Goal: Find specific page/section: Find specific page/section

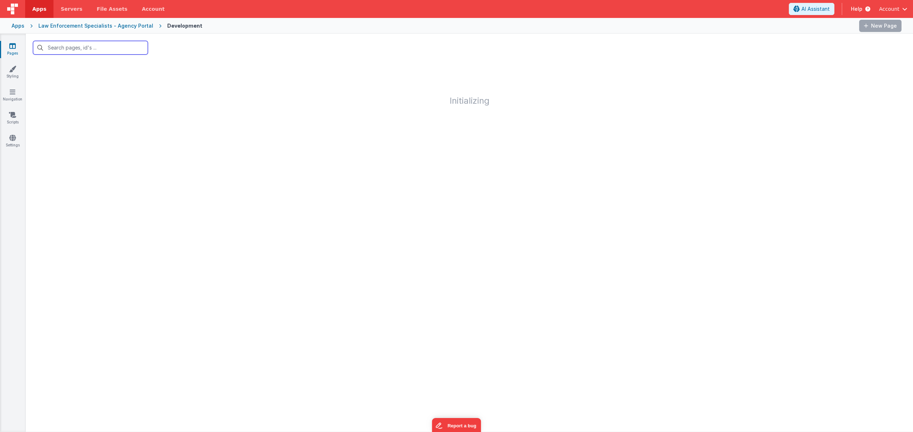
click at [106, 45] on input "text" at bounding box center [90, 48] width 115 height 14
type input "reports"
click at [93, 66] on h1 "Initializing" at bounding box center [470, 84] width 888 height 44
click at [86, 52] on input "reports" at bounding box center [90, 48] width 115 height 14
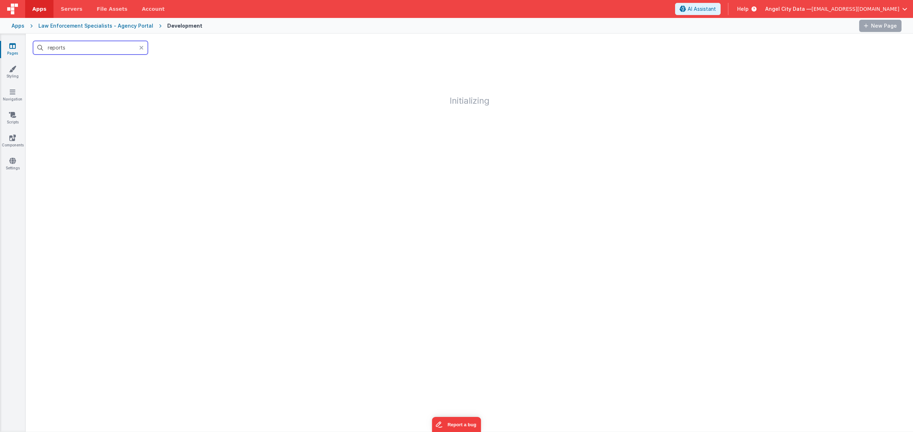
click at [86, 52] on input "reports" at bounding box center [90, 48] width 115 height 14
click at [140, 46] on icon at bounding box center [141, 48] width 4 height 6
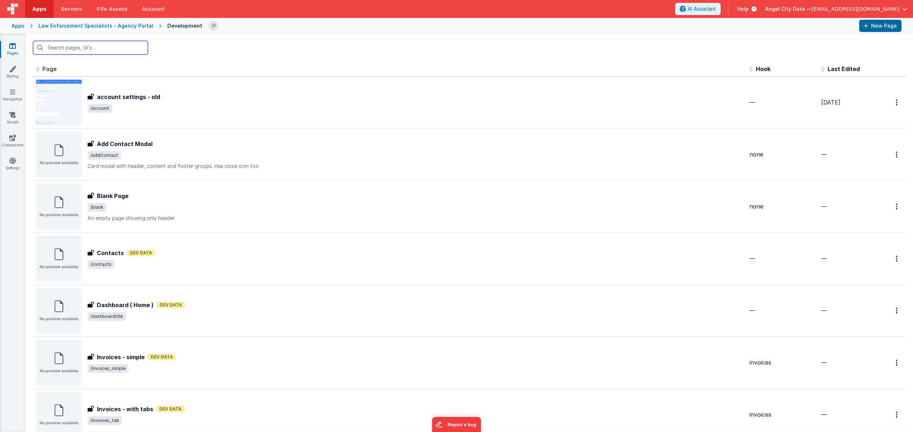
click at [63, 50] on input "text" at bounding box center [90, 48] width 115 height 14
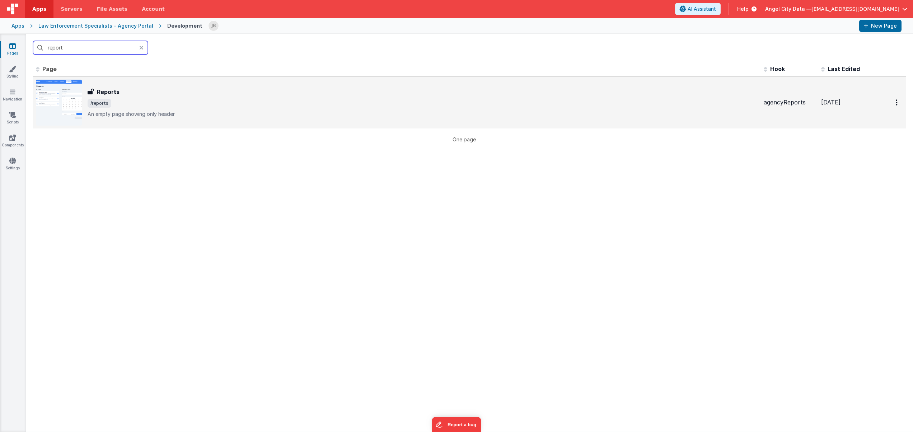
type input "report"
click at [104, 89] on h3 "Reports" at bounding box center [108, 92] width 23 height 9
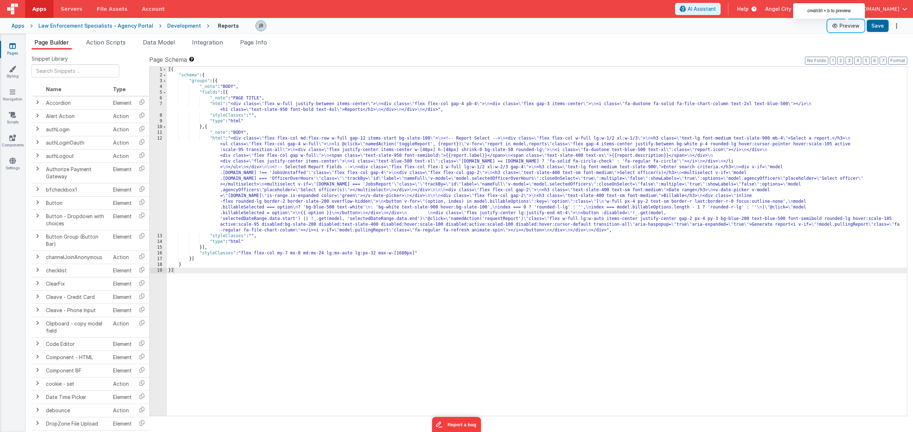
click at [850, 26] on button "Preview" at bounding box center [846, 25] width 36 height 11
click at [158, 148] on div "12" at bounding box center [158, 185] width 17 height 98
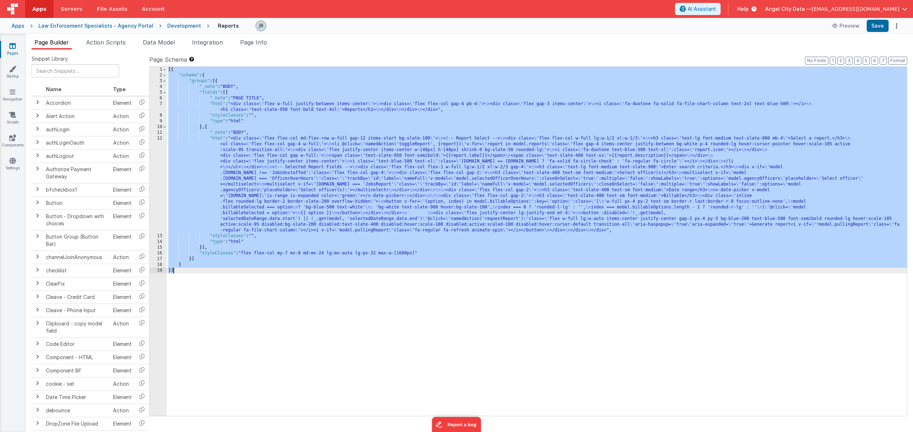
click at [158, 148] on div "12" at bounding box center [158, 185] width 17 height 98
click at [163, 148] on div "12" at bounding box center [158, 185] width 17 height 98
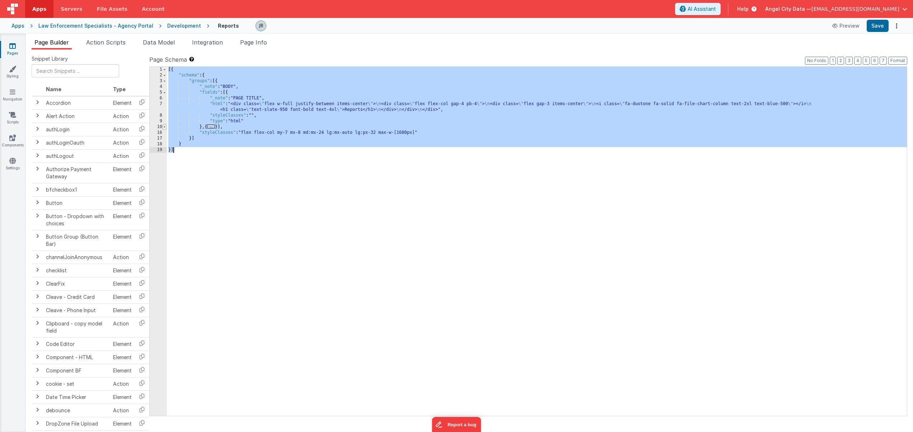
click at [165, 126] on span at bounding box center [165, 127] width 4 height 6
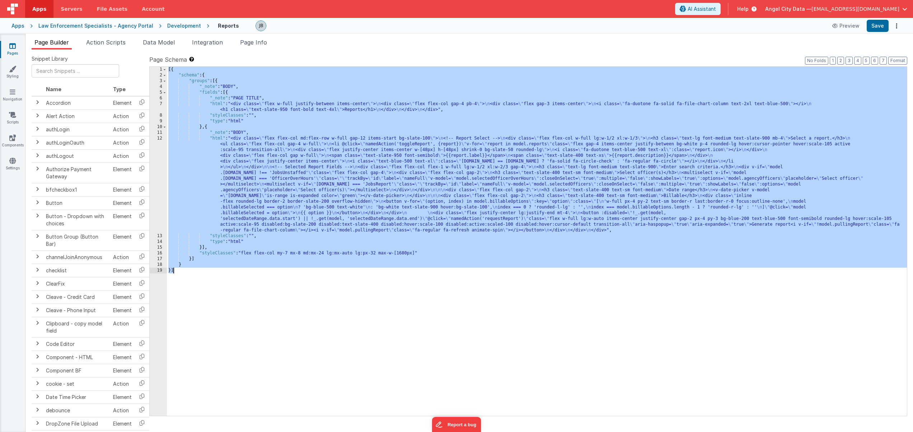
click at [164, 153] on div "12" at bounding box center [158, 185] width 17 height 98
click at [160, 154] on div "12" at bounding box center [158, 185] width 17 height 98
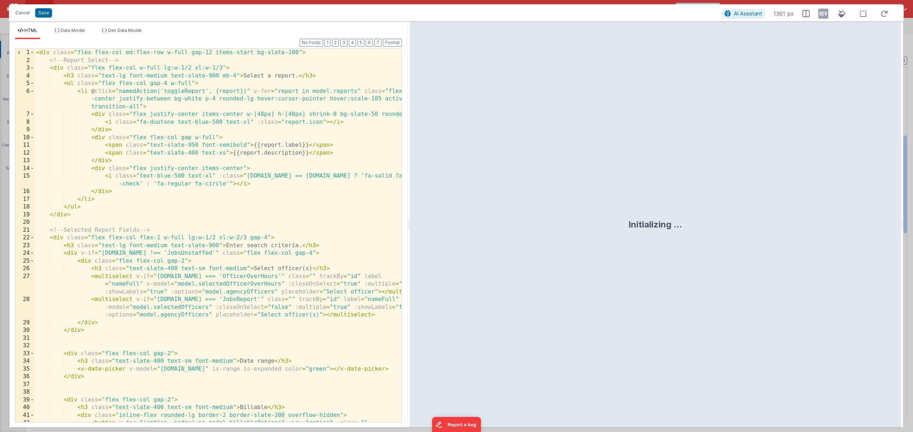
drag, startPoint x: 455, startPoint y: 191, endPoint x: 409, endPoint y: 183, distance: 46.9
click at [409, 183] on html "Cancel Save AI Assistant 1361 px HTML Data Model Dev Data Model Format 7 6 5 4 …" at bounding box center [456, 216] width 913 height 432
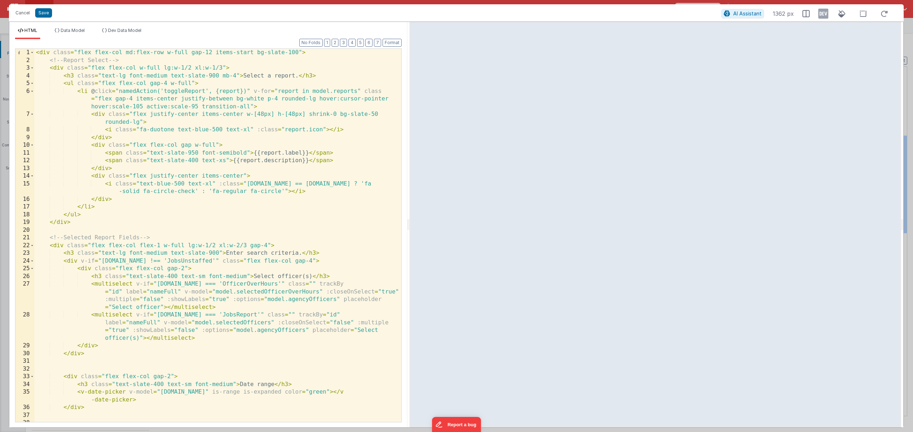
click at [304, 209] on div "< div class = "flex flex-col md:flex-row w-full gap-12 items-start bg-slate-100…" at bounding box center [217, 243] width 367 height 389
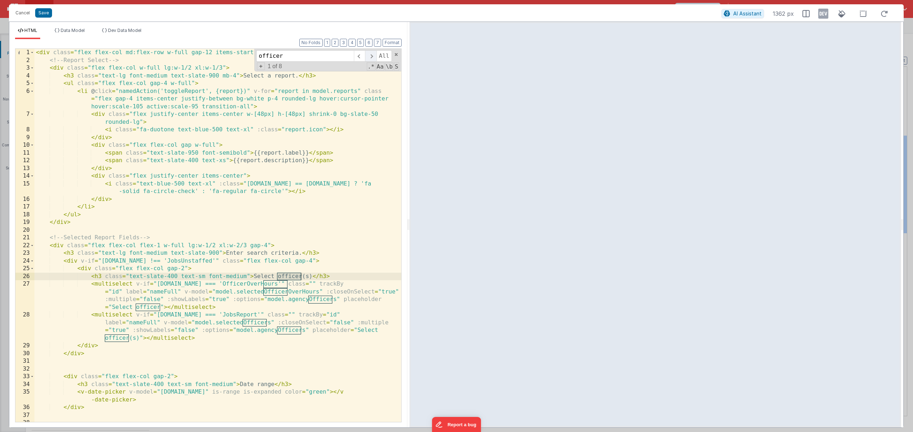
type input "officer"
click at [371, 59] on span at bounding box center [370, 55] width 11 height 11
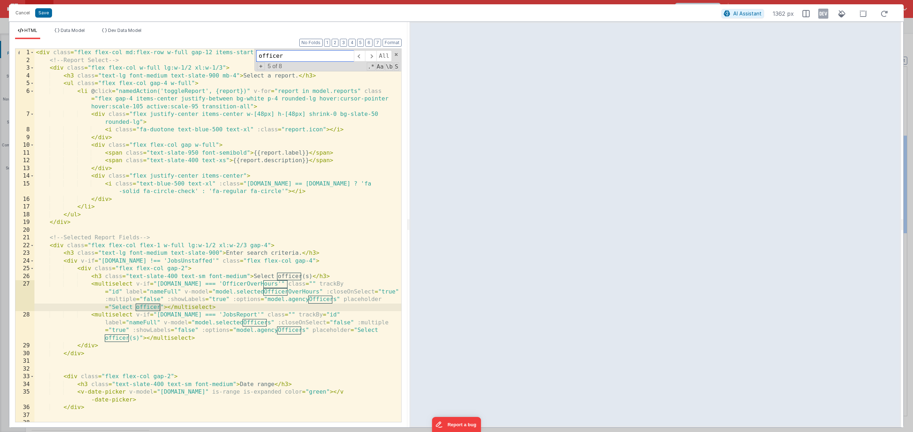
drag, startPoint x: 371, startPoint y: 59, endPoint x: 211, endPoint y: 230, distance: 234.5
click at [213, 223] on div "< div class = "flex flex-col md:flex-row w-full gap-12 items-start bg-slate-100…" at bounding box center [217, 235] width 367 height 373
click at [208, 292] on div "< div class = "flex flex-col md:flex-row w-full gap-12 items-start bg-slate-100…" at bounding box center [217, 243] width 367 height 389
click at [125, 329] on div "< div class = "flex flex-col md:flex-row w-full gap-12 items-start bg-slate-100…" at bounding box center [217, 243] width 367 height 389
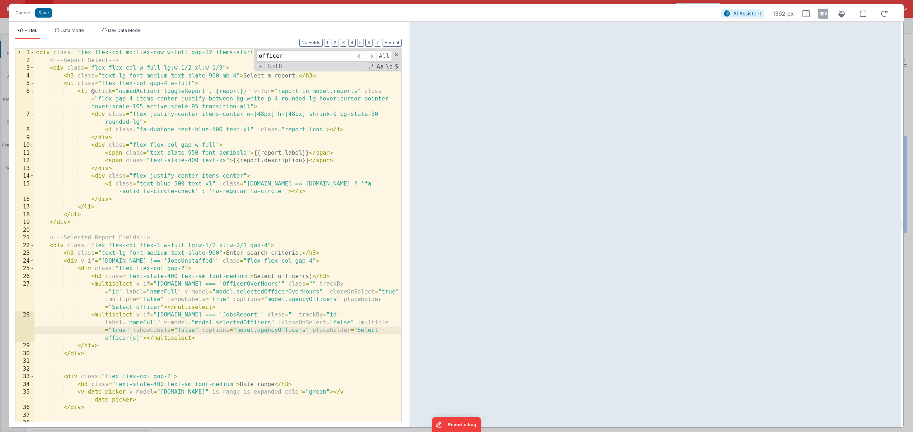
click at [267, 330] on div "< div class = "flex flex-col md:flex-row w-full gap-12 items-start bg-slate-100…" at bounding box center [217, 243] width 367 height 389
click at [72, 33] on li "Data Model" at bounding box center [70, 33] width 36 height 11
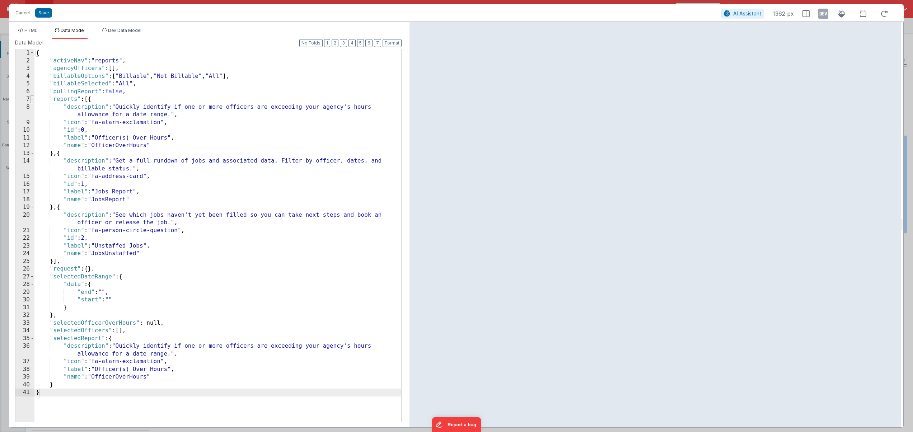
click at [31, 98] on span at bounding box center [32, 100] width 4 height 8
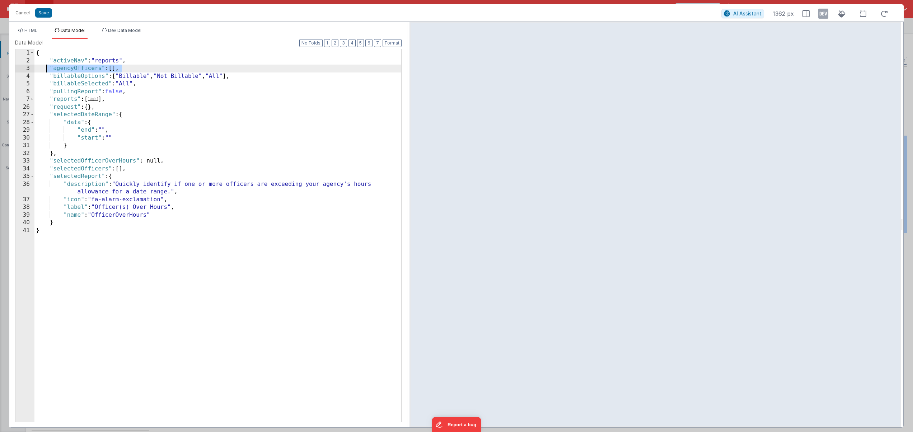
drag, startPoint x: 128, startPoint y: 68, endPoint x: 46, endPoint y: 65, distance: 81.9
click at [46, 65] on div "{ "activeNav" : "reports" , "agencyOfficers" : [ ] , "billableOptions" : [ "Bil…" at bounding box center [217, 243] width 367 height 388
click at [41, 11] on button "Save" at bounding box center [43, 12] width 17 height 9
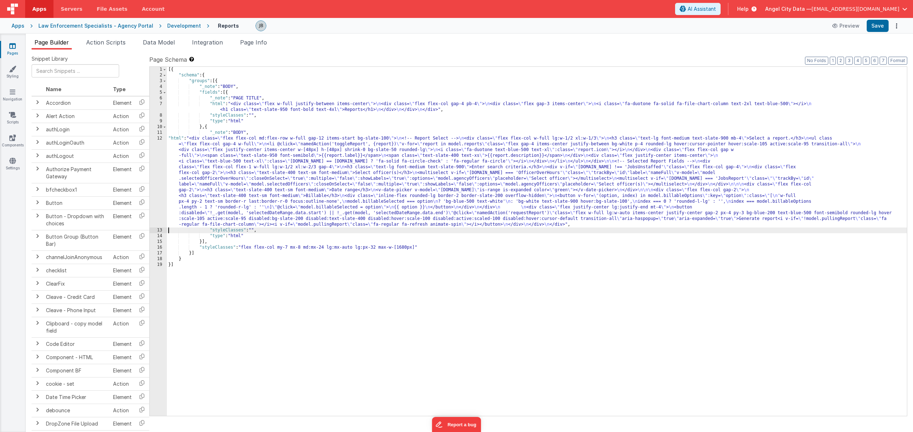
click at [160, 145] on div "12" at bounding box center [158, 182] width 17 height 92
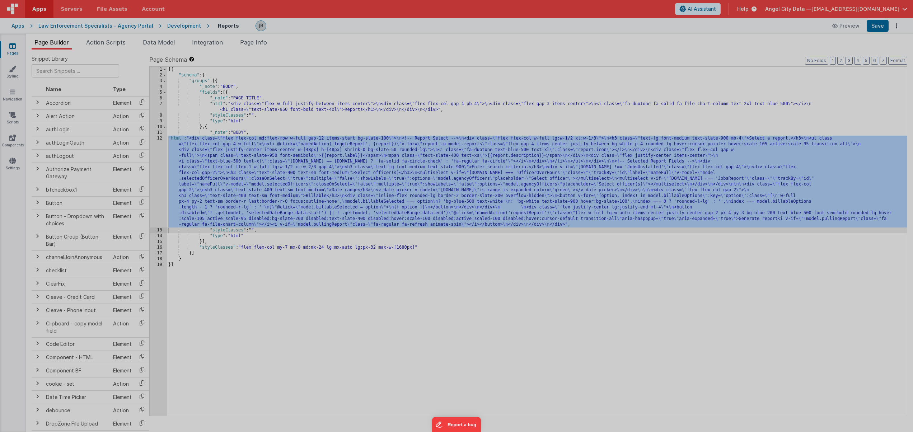
click at [160, 145] on div "< div class = "flex flex-col md:flex-row w-full gap-12 items-start bg-slate -10…" at bounding box center [241, 259] width 414 height 435
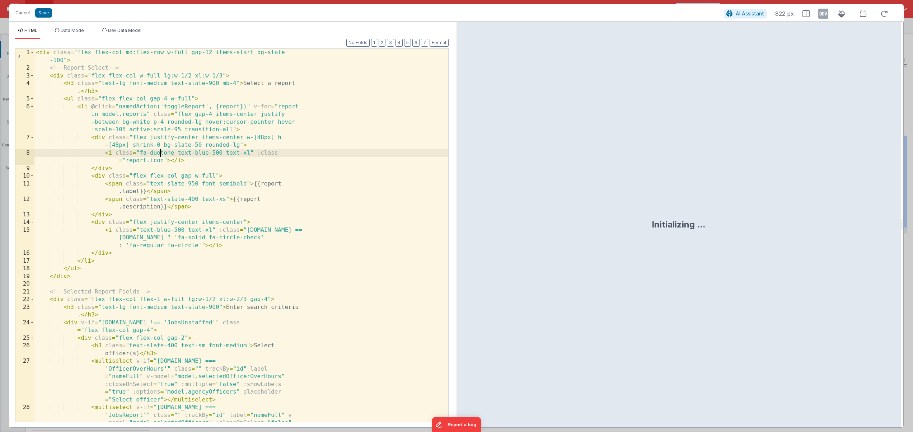
click at [155, 150] on div "< div class = "flex flex-col md:flex-row w-full gap-12 items-start bg-slate -10…" at bounding box center [241, 266] width 414 height 435
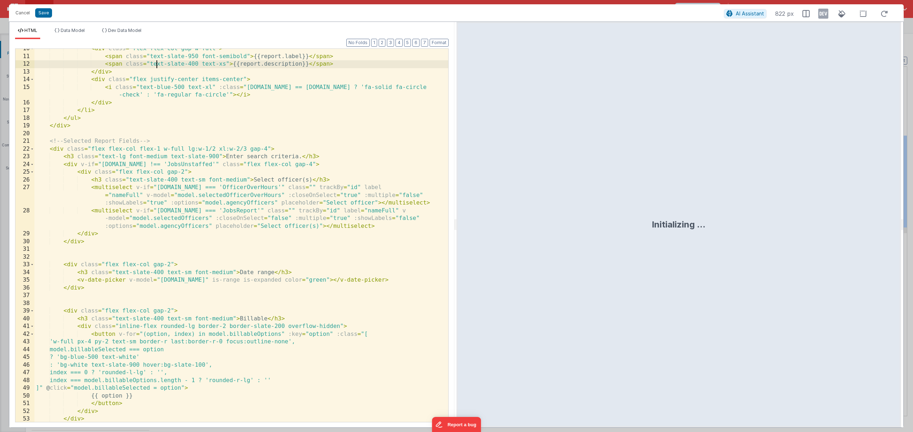
scroll to position [89, 0]
click at [272, 212] on div "< div class = "flex flex-col gap w-full" > < span class = "text-slate-950 font-…" at bounding box center [241, 239] width 414 height 389
click at [236, 196] on div "< div class = "flex flex-col gap w-full" > < span class = "text-slate-950 font-…" at bounding box center [241, 239] width 414 height 389
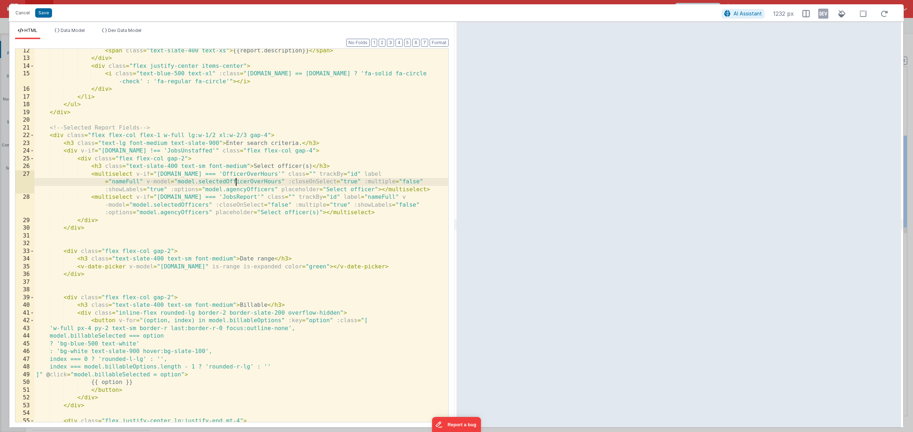
scroll to position [102, 0]
click at [232, 173] on div "< span class = "text-slate-400 text-xs" > {{report.description}} </ span > </ d…" at bounding box center [241, 264] width 414 height 435
click at [192, 172] on div "< span class = "text-slate-400 text-xs" > {{report.description}} </ span > </ d…" at bounding box center [241, 264] width 414 height 435
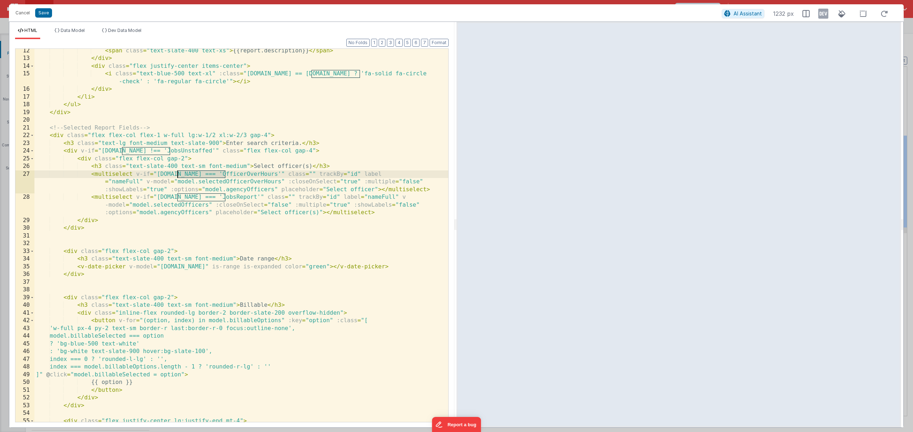
click at [164, 170] on div "< span class = "text-slate-400 text-xs" > {{report.description}} </ span > </ d…" at bounding box center [241, 264] width 414 height 435
click at [158, 155] on div "< span class = "text-slate-400 text-xs" > {{report.description}} </ span > </ d…" at bounding box center [241, 264] width 414 height 435
click at [181, 265] on div "< span class = "text-slate-400 text-xs" > {{report.description}} </ span > </ d…" at bounding box center [241, 264] width 414 height 435
click at [213, 192] on div "< span class = "text-slate-400 text-xs" > {{report.description}} </ span > </ d…" at bounding box center [241, 264] width 414 height 435
click at [209, 193] on div "< span class = "text-slate-400 text-xs" > {{report.description}} </ span > </ d…" at bounding box center [241, 264] width 414 height 435
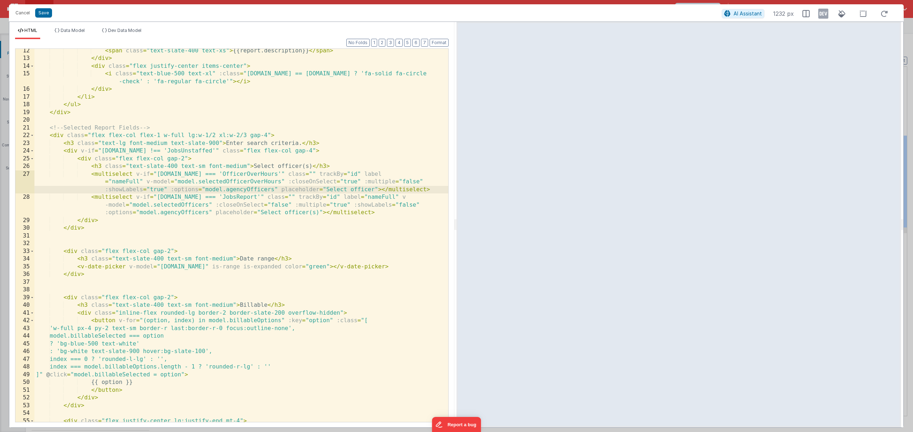
click at [246, 189] on div "< span class = "text-slate-400 text-xs" > {{report.description}} </ span > </ d…" at bounding box center [241, 264] width 414 height 435
click at [247, 190] on div "< span class = "text-slate-400 text-xs" > {{report.description}} </ span > </ d…" at bounding box center [241, 264] width 414 height 435
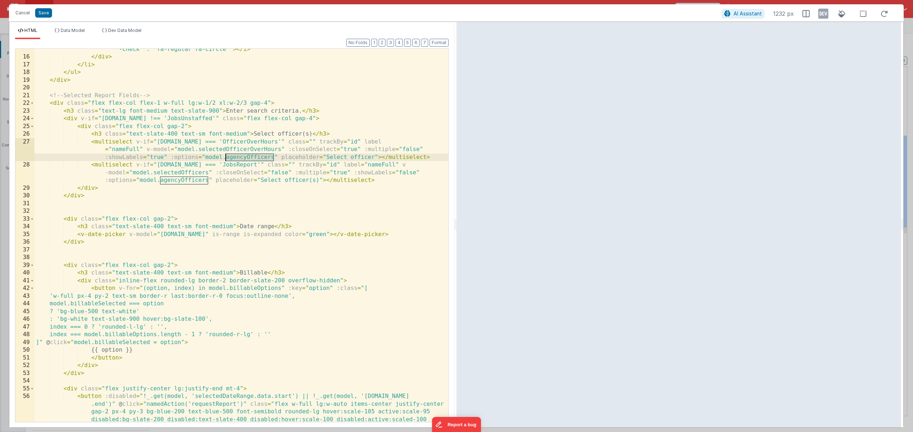
scroll to position [135, 0]
click at [244, 157] on div "< i class = "text-blue-500 text-xl" :class = "report.id == model.selectedReport…" at bounding box center [241, 259] width 414 height 443
click at [68, 34] on li "Data Model" at bounding box center [70, 33] width 36 height 11
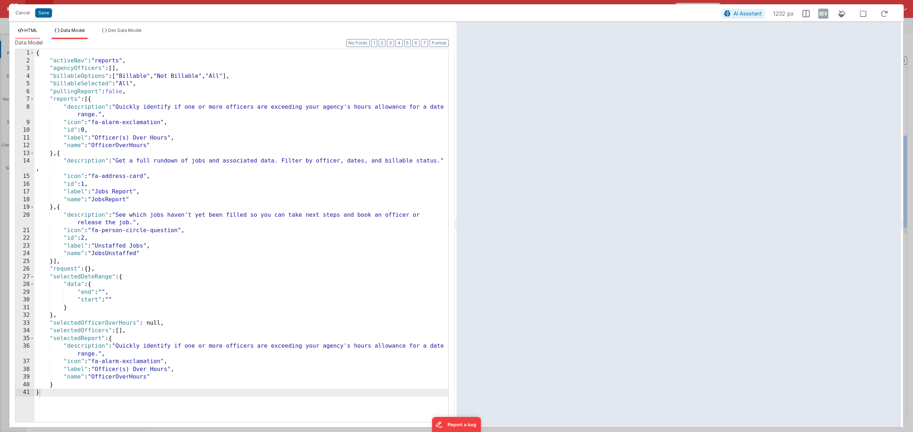
click at [34, 33] on span "HTML" at bounding box center [30, 30] width 13 height 5
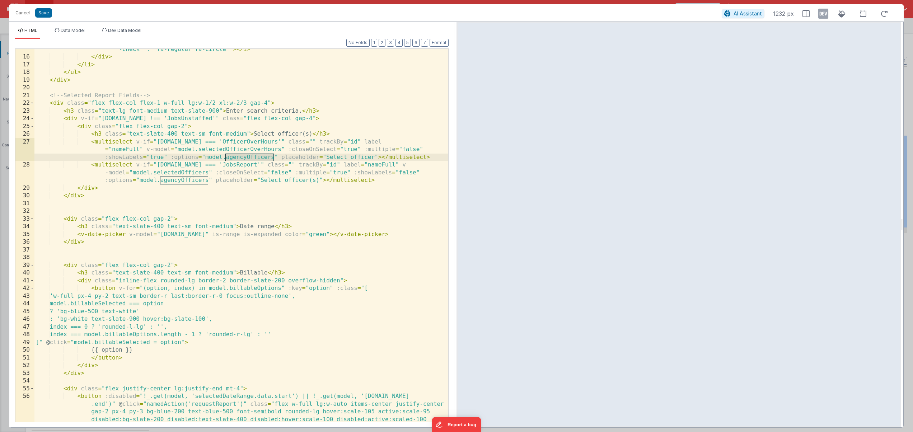
click at [244, 159] on div "< i class = "text-blue-500 text-xl" :class = "report.id == model.selectedReport…" at bounding box center [241, 259] width 414 height 443
click at [243, 158] on div "< i class = "text-blue-500 text-xl" :class = "report.id == model.selectedReport…" at bounding box center [241, 259] width 414 height 443
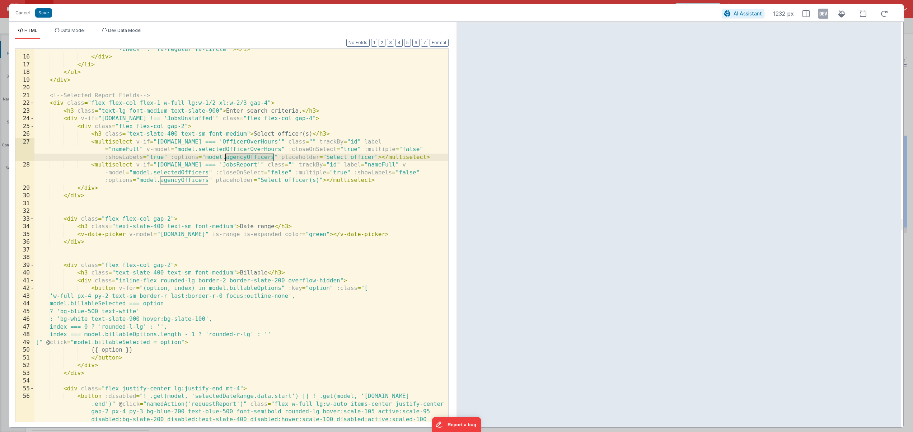
click at [243, 158] on div "< i class = "text-blue-500 text-xl" :class = "report.id == model.selectedReport…" at bounding box center [241, 259] width 414 height 443
click at [21, 12] on button "Cancel" at bounding box center [23, 13] width 22 height 10
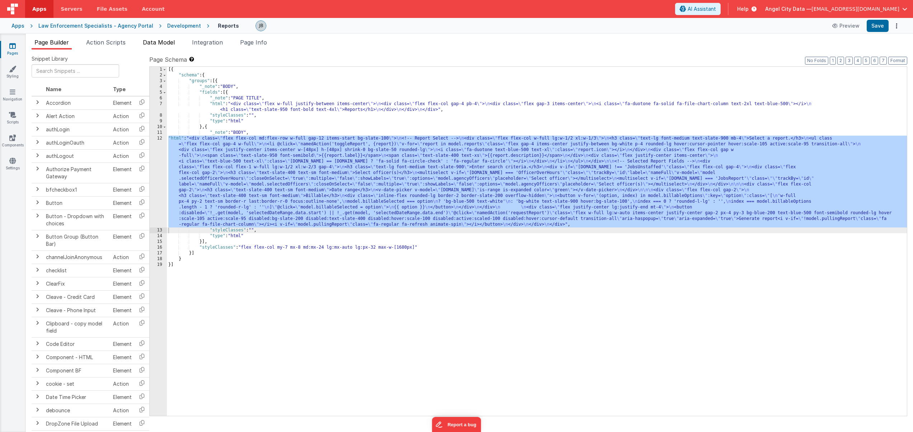
click at [154, 41] on span "Data Model" at bounding box center [159, 42] width 32 height 7
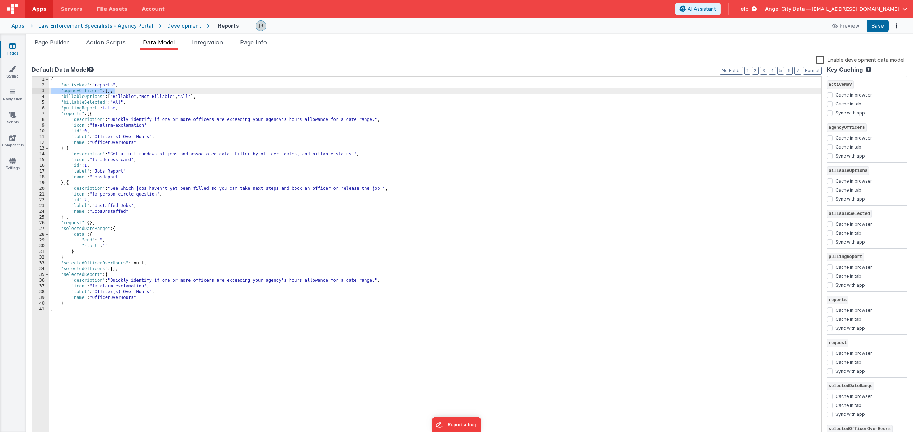
drag, startPoint x: 120, startPoint y: 91, endPoint x: 47, endPoint y: 88, distance: 73.3
click at [47, 88] on div "1 2 3 4 5 6 7 8 9 10 11 12 13 14 15 16 17 18 19 20 21 22 23 24 25 26 27 28 29 3…" at bounding box center [427, 257] width 791 height 362
click at [111, 44] on span "Action Scripts" at bounding box center [105, 42] width 39 height 7
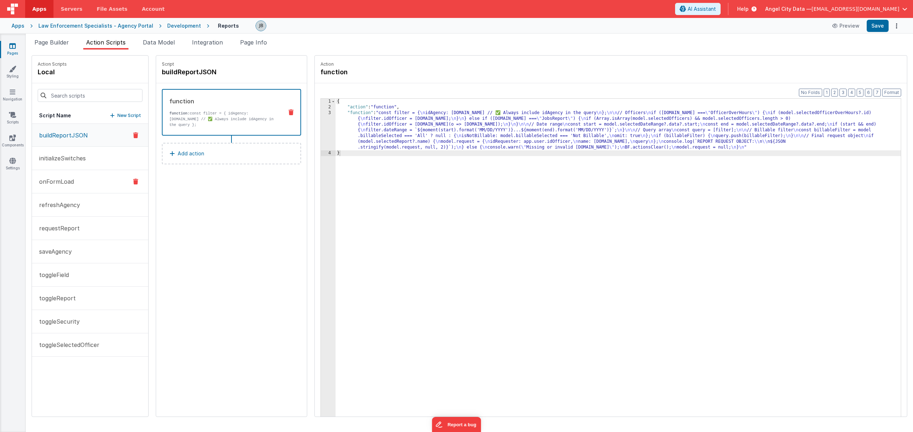
click at [74, 178] on button "onFormLoad" at bounding box center [90, 181] width 116 height 23
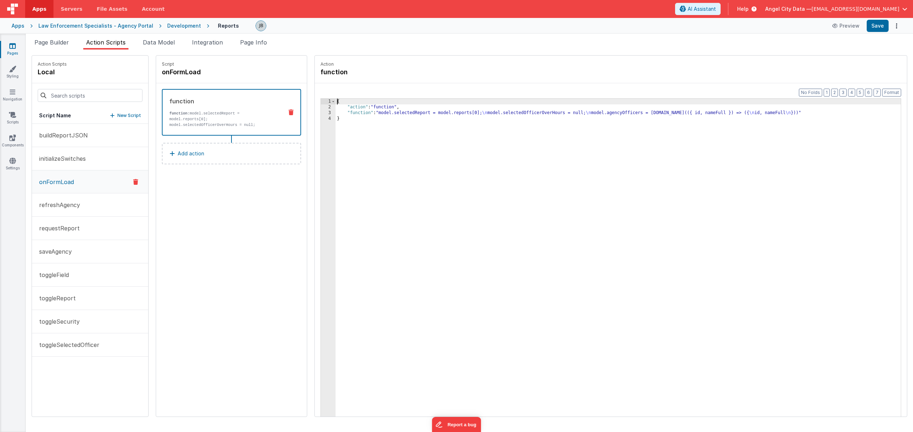
click at [321, 112] on div "3" at bounding box center [328, 113] width 15 height 6
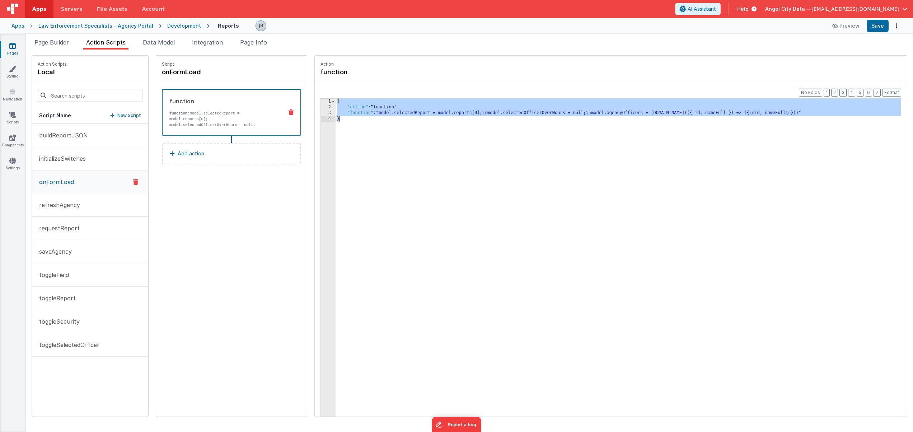
click at [321, 112] on div "3" at bounding box center [328, 113] width 15 height 6
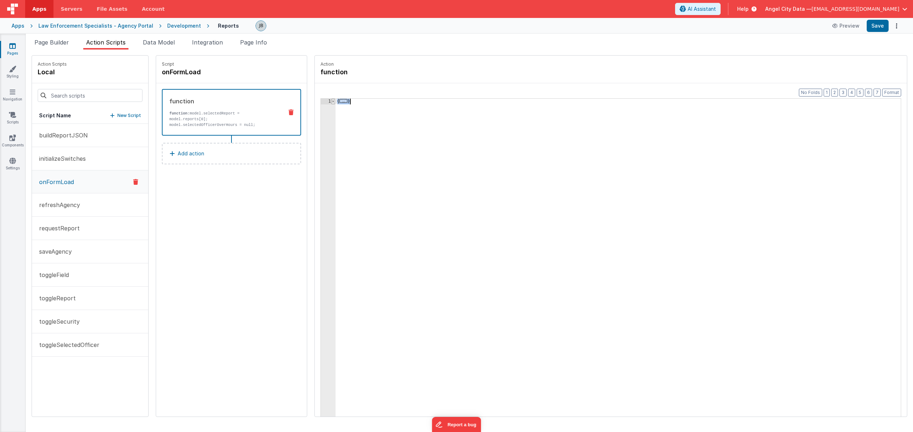
click at [331, 102] on span at bounding box center [333, 102] width 4 height 6
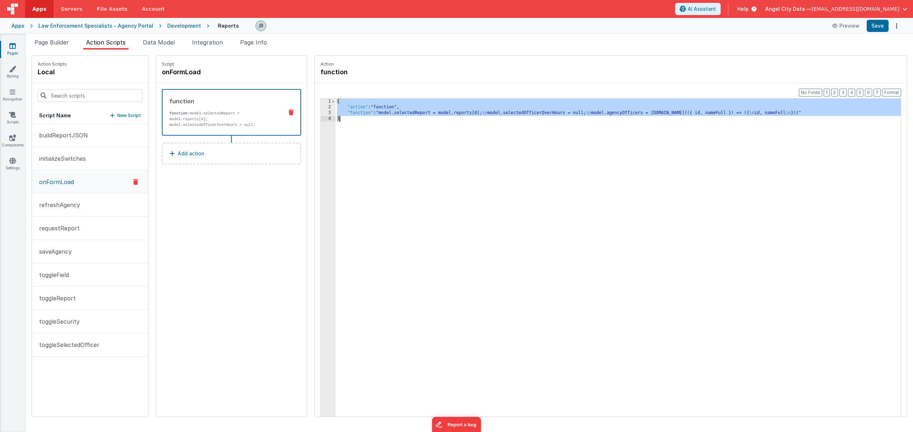
click at [321, 110] on div "3" at bounding box center [328, 113] width 15 height 6
click at [321, 111] on div "3" at bounding box center [328, 113] width 15 height 6
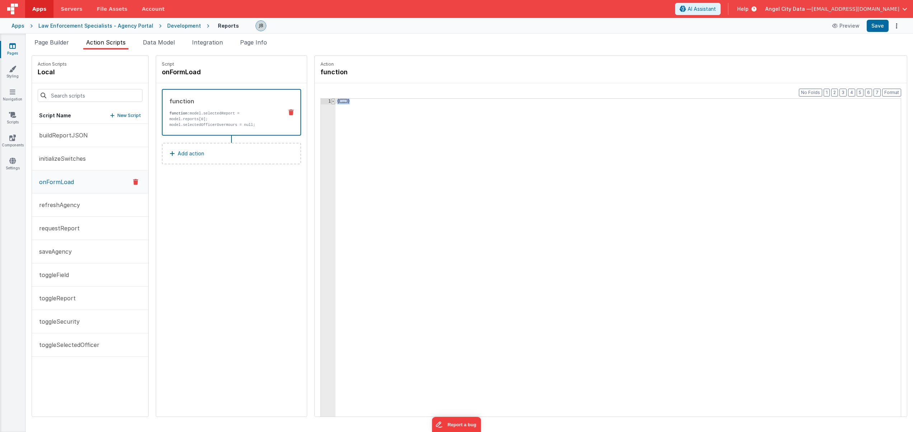
click at [331, 101] on span at bounding box center [333, 102] width 4 height 6
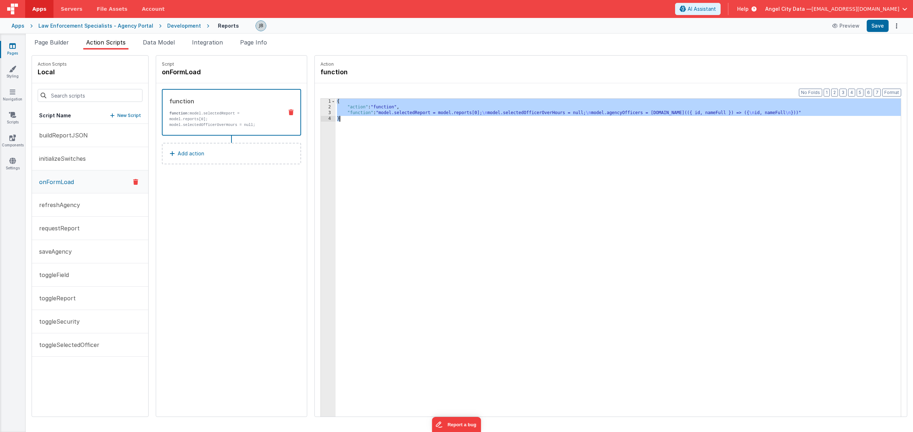
click at [336, 111] on div "{ "action" : "function" , "function" : "model.selectedReport = model.reports[0]…" at bounding box center [629, 275] width 587 height 352
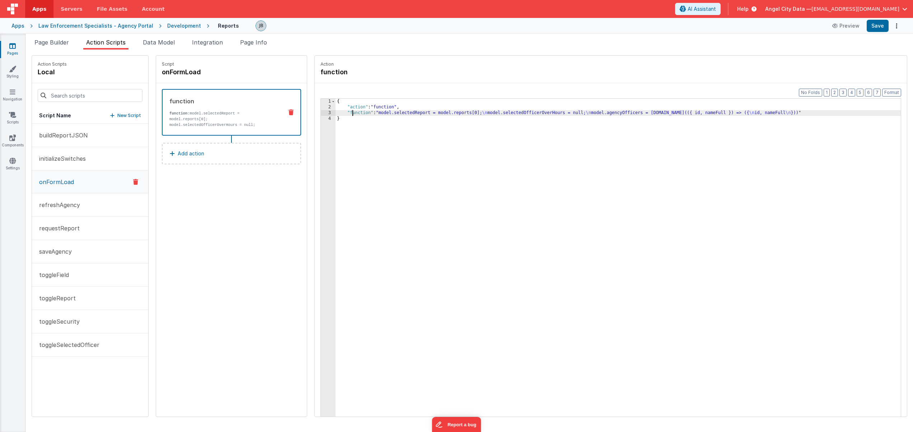
click at [321, 112] on div "3" at bounding box center [328, 113] width 15 height 6
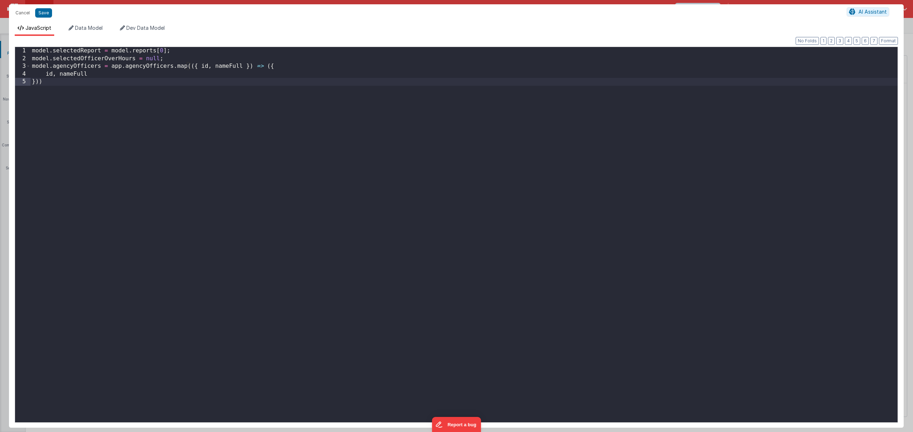
click at [286, 113] on div "model . selectedReport = model . reports [ 0 ] ; model . selectedOfficerOverHou…" at bounding box center [464, 242] width 867 height 391
click at [220, 66] on div "model . selectedReport = model . reports [ 0 ] ; model . selectedOfficerOverHou…" at bounding box center [464, 242] width 867 height 391
click at [116, 65] on div "model . selectedReport = model . reports [ 0 ] ; model . selectedOfficerOverHou…" at bounding box center [464, 242] width 867 height 391
click at [154, 67] on div "model . selectedReport = model . reports [ 0 ] ; model . selectedOfficerOverHou…" at bounding box center [464, 242] width 867 height 391
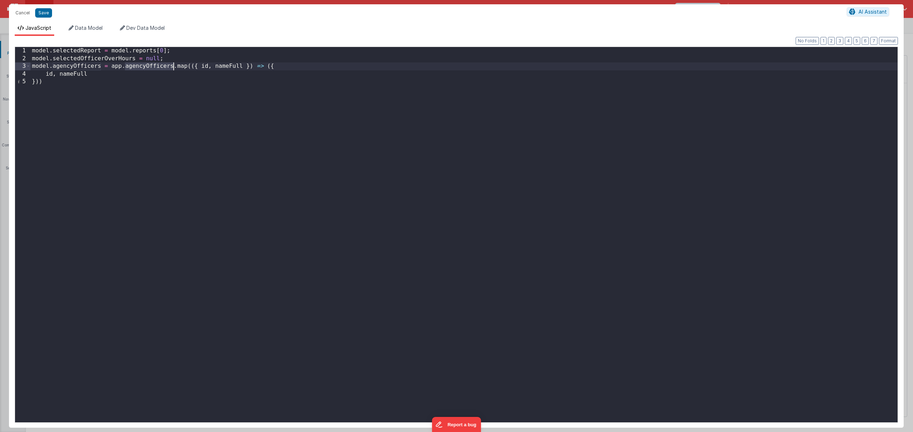
click at [154, 67] on div "model . selectedReport = model . reports [ 0 ] ; model . selectedOfficerOverHou…" at bounding box center [464, 242] width 867 height 391
click at [23, 14] on button "Cancel" at bounding box center [23, 13] width 22 height 10
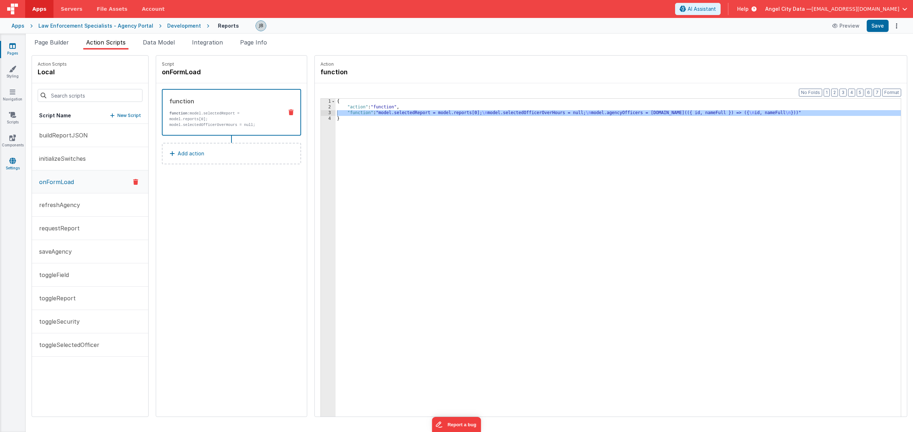
click at [13, 160] on icon at bounding box center [12, 160] width 6 height 7
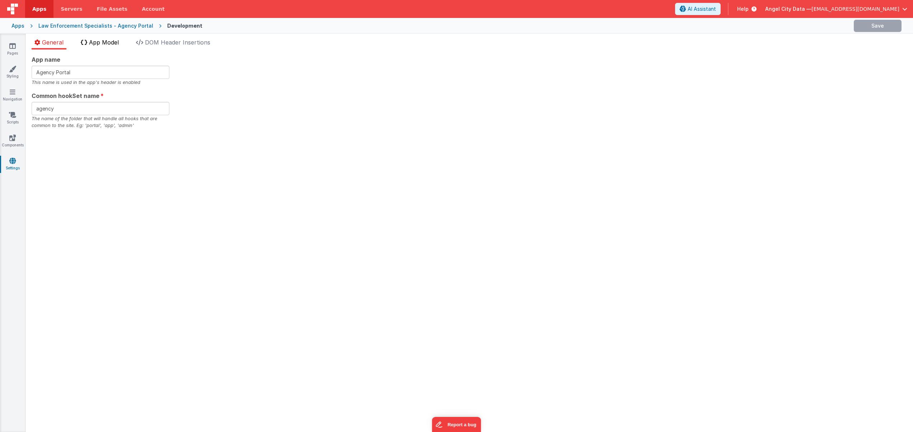
click at [112, 42] on span "App Model" at bounding box center [104, 42] width 30 height 7
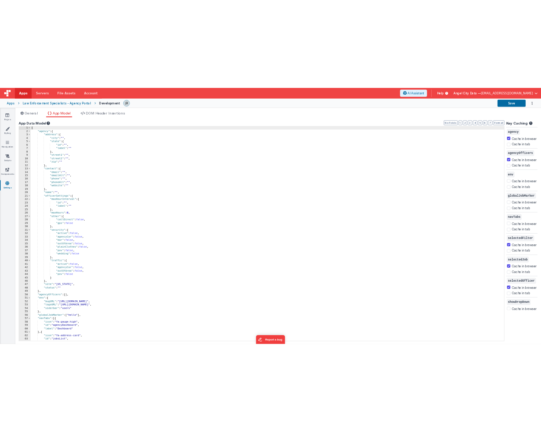
scroll to position [0, 0]
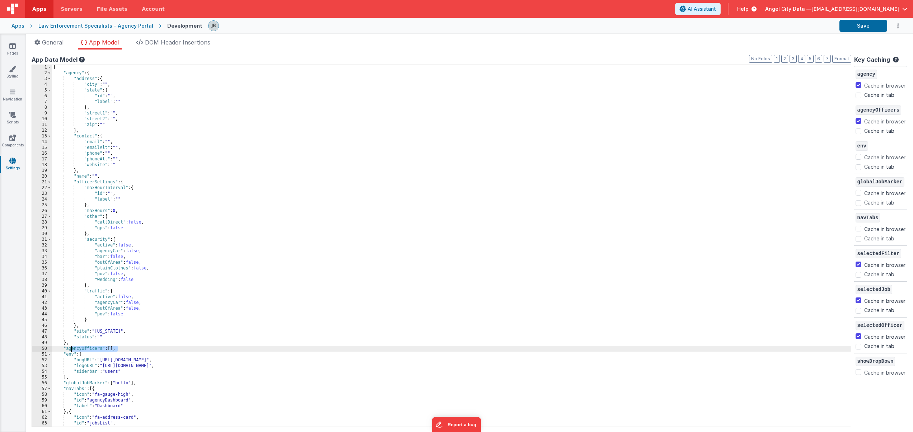
drag, startPoint x: 125, startPoint y: 350, endPoint x: 66, endPoint y: 348, distance: 59.3
click at [66, 348] on div "{ "agency" : { "address" : { "city" : "" , "state" : { "id" : "" , "label" : ""…" at bounding box center [452, 251] width 800 height 373
click at [132, 25] on div "Law Enforcement Specialists - Agency Portal" at bounding box center [95, 25] width 115 height 7
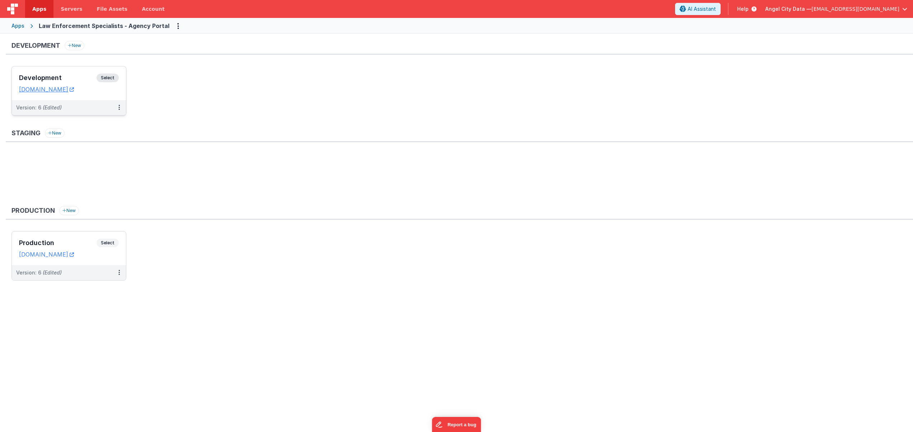
click at [81, 70] on div "Development Select URLs bluedispatchagency.clientportal.cloud" at bounding box center [69, 83] width 114 height 34
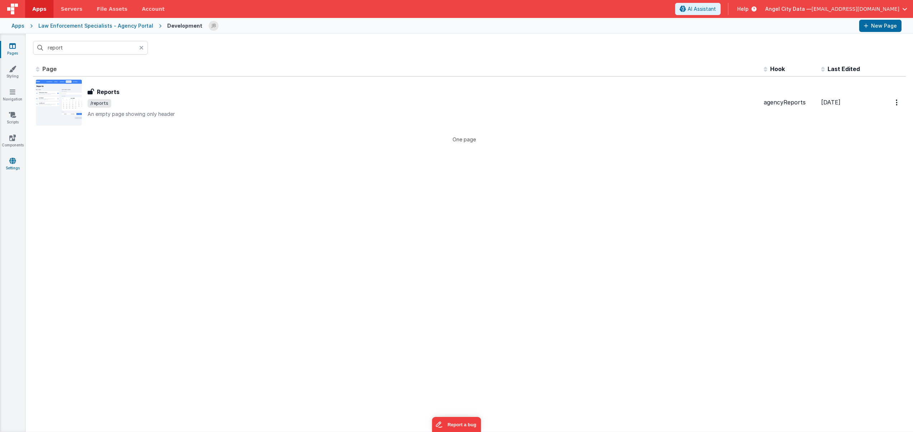
click at [9, 157] on icon at bounding box center [12, 160] width 6 height 7
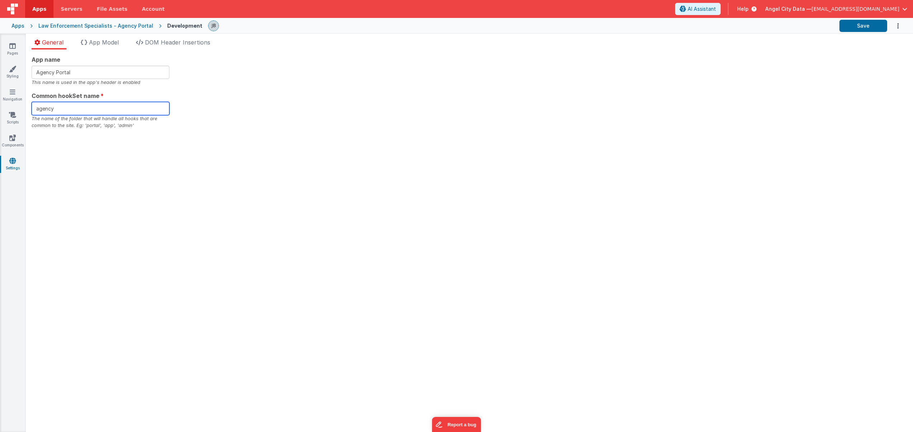
click at [53, 112] on input "agency" at bounding box center [101, 108] width 138 height 13
click at [192, 155] on div "App name Agency Portal This name is used in the app's header is enabled Common …" at bounding box center [470, 241] width 888 height 383
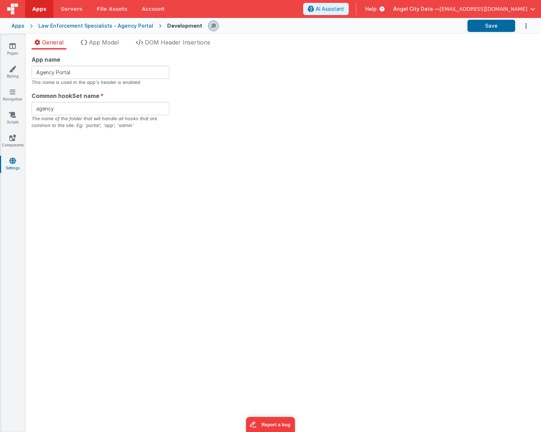
click at [136, 20] on div "Apps Law Enforcement Specialists - Agency Portal Development Save" at bounding box center [270, 26] width 541 height 16
click at [130, 22] on div "Law Enforcement Specialists - Agency Portal" at bounding box center [95, 25] width 115 height 7
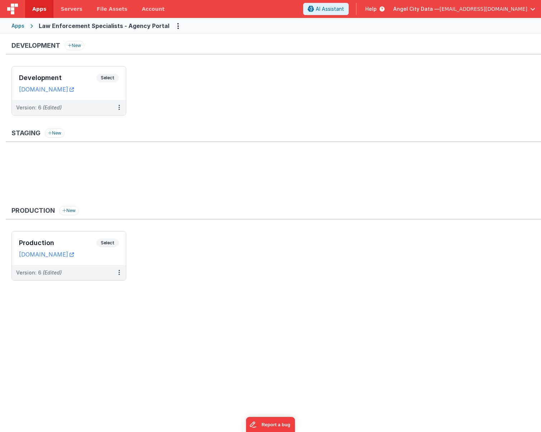
click at [16, 25] on div "Apps" at bounding box center [17, 25] width 13 height 7
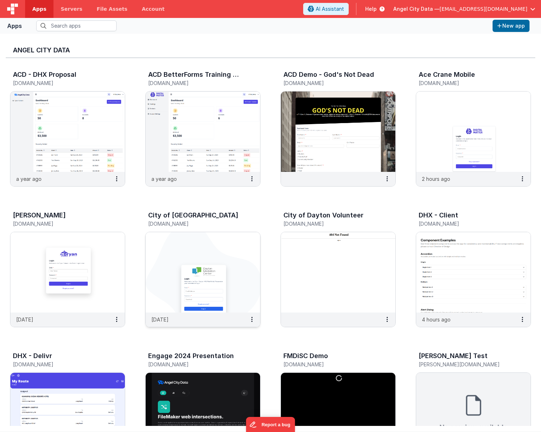
click at [164, 275] on img at bounding box center [203, 272] width 115 height 80
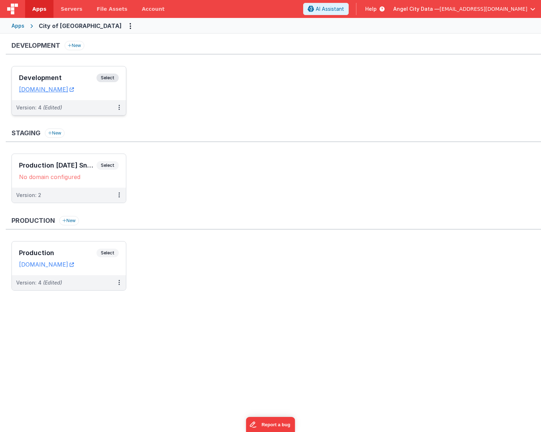
click at [81, 75] on h3 "Development" at bounding box center [58, 77] width 78 height 7
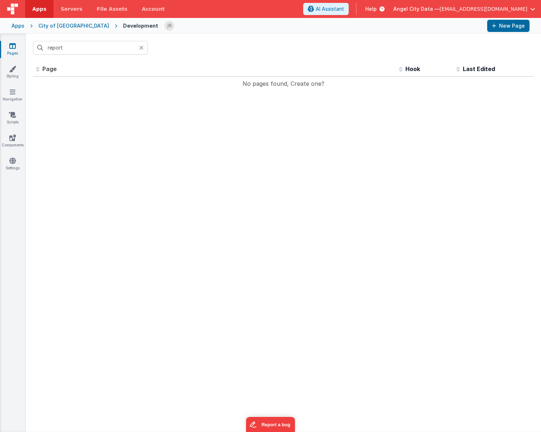
click at [143, 48] on icon at bounding box center [141, 48] width 4 height 6
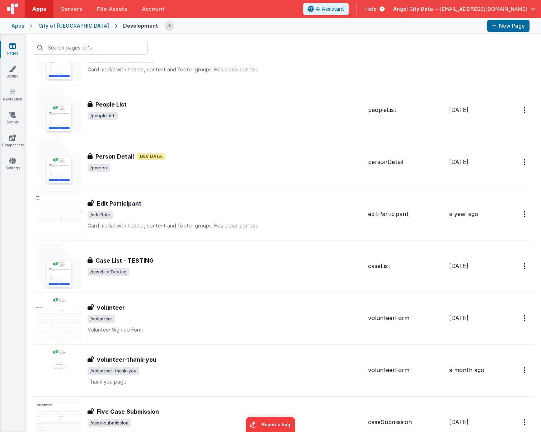
scroll to position [877, 0]
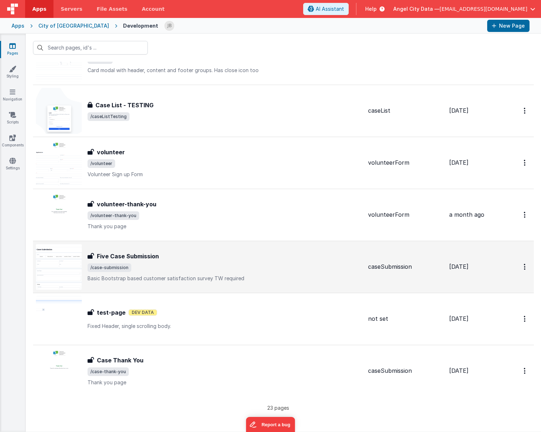
click at [118, 255] on h3 "Five Case Submission" at bounding box center [128, 256] width 62 height 9
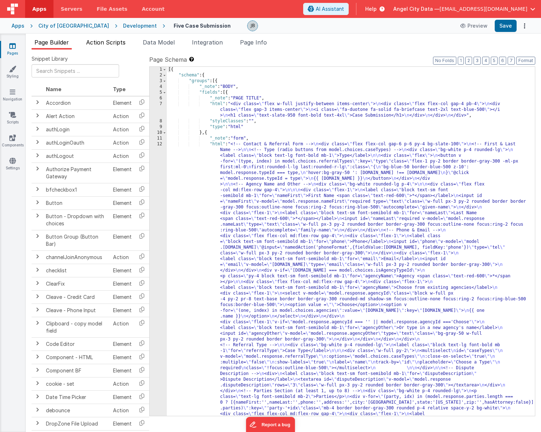
click at [115, 46] on li "Action Scripts" at bounding box center [105, 43] width 45 height 11
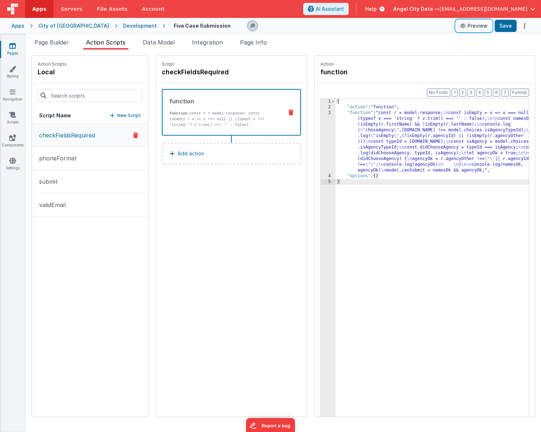
click at [471, 25] on button "Preview" at bounding box center [474, 25] width 36 height 11
